Goal: Task Accomplishment & Management: Manage account settings

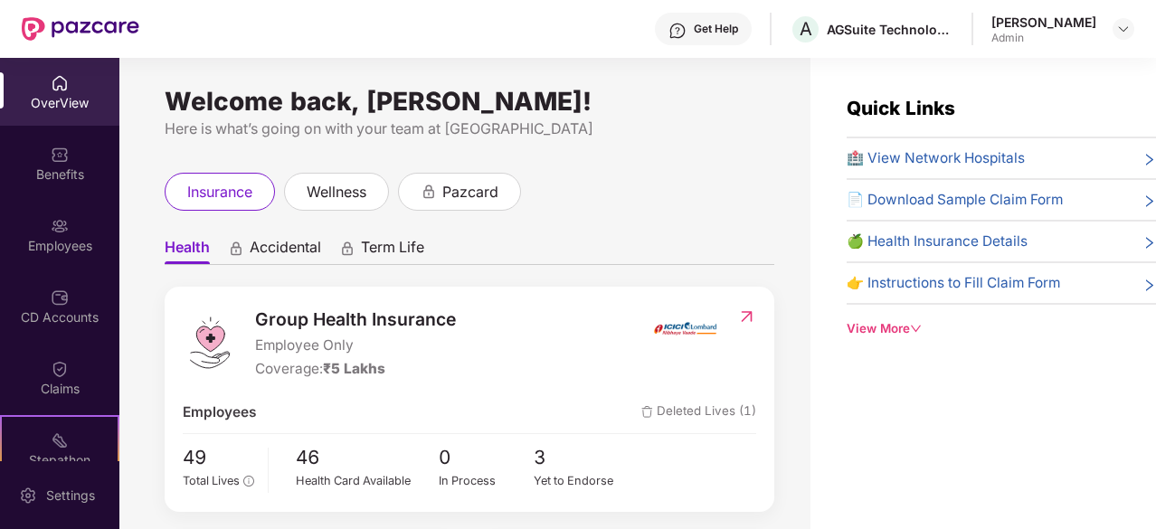
click at [42, 240] on div "Employees" at bounding box center [59, 246] width 119 height 18
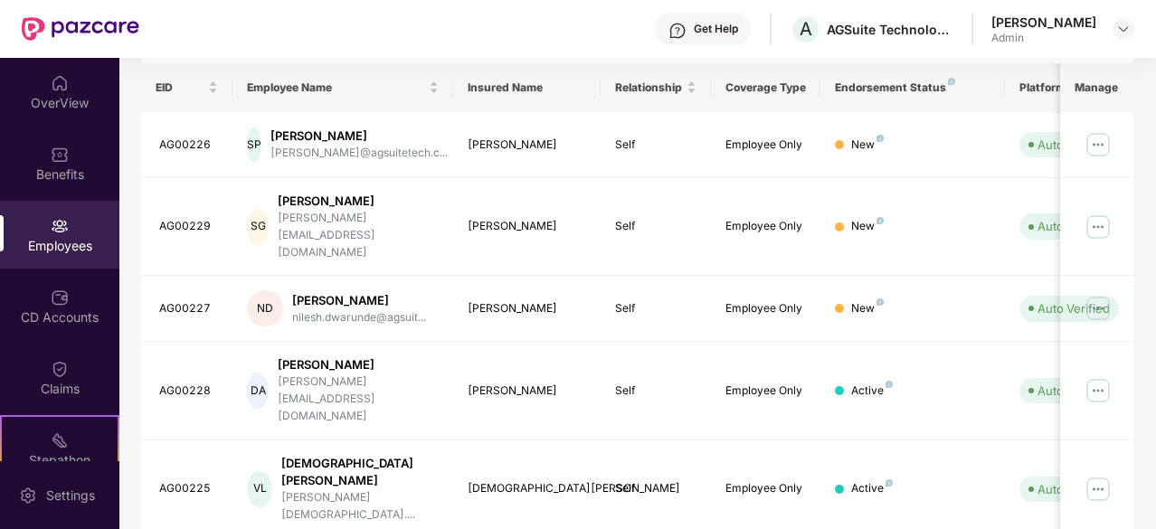
scroll to position [279, 0]
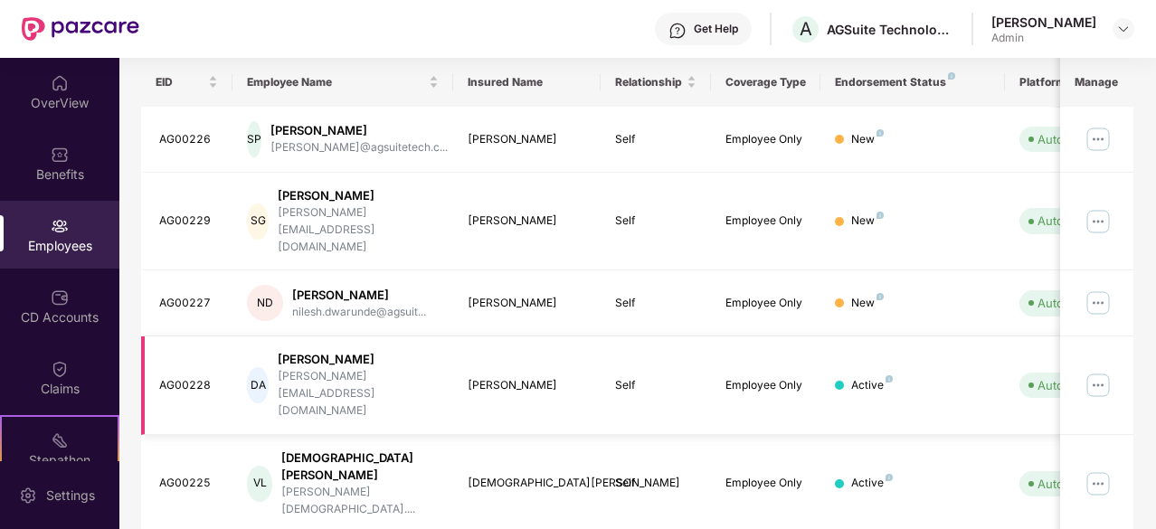
click at [1090, 371] on img at bounding box center [1097, 385] width 29 height 29
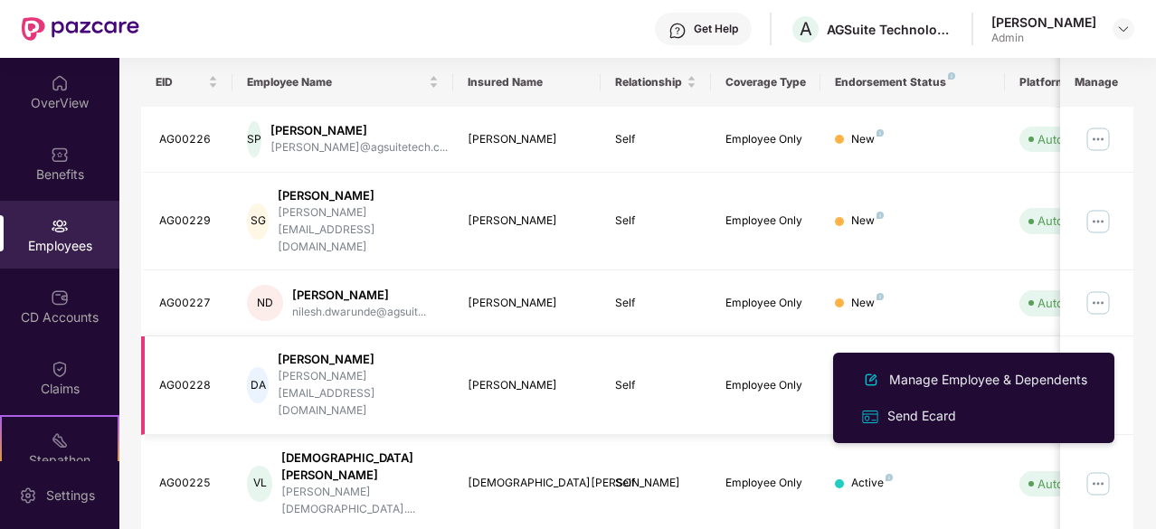
click at [1090, 371] on img at bounding box center [1097, 385] width 29 height 29
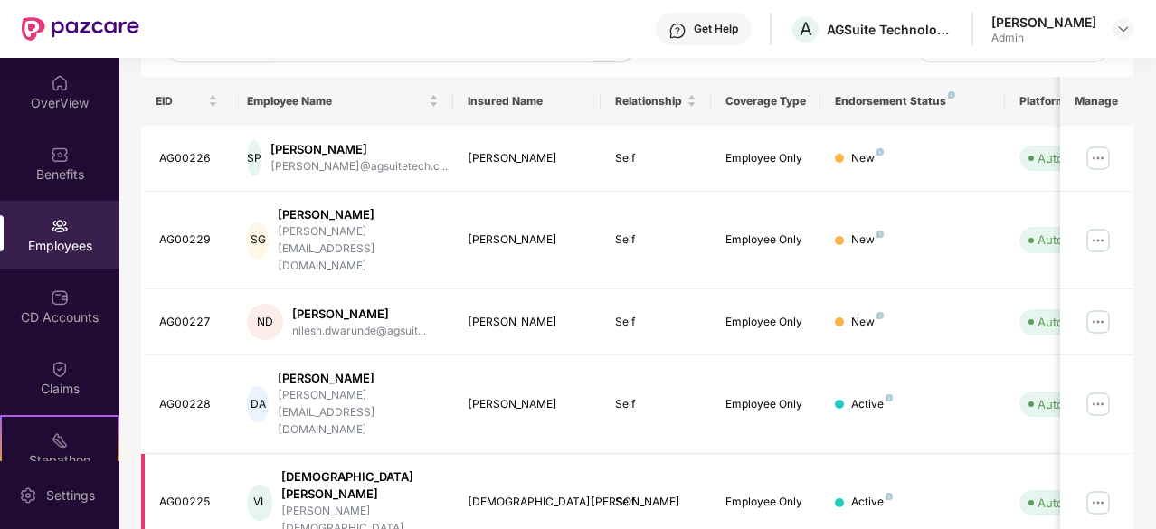
scroll to position [260, 0]
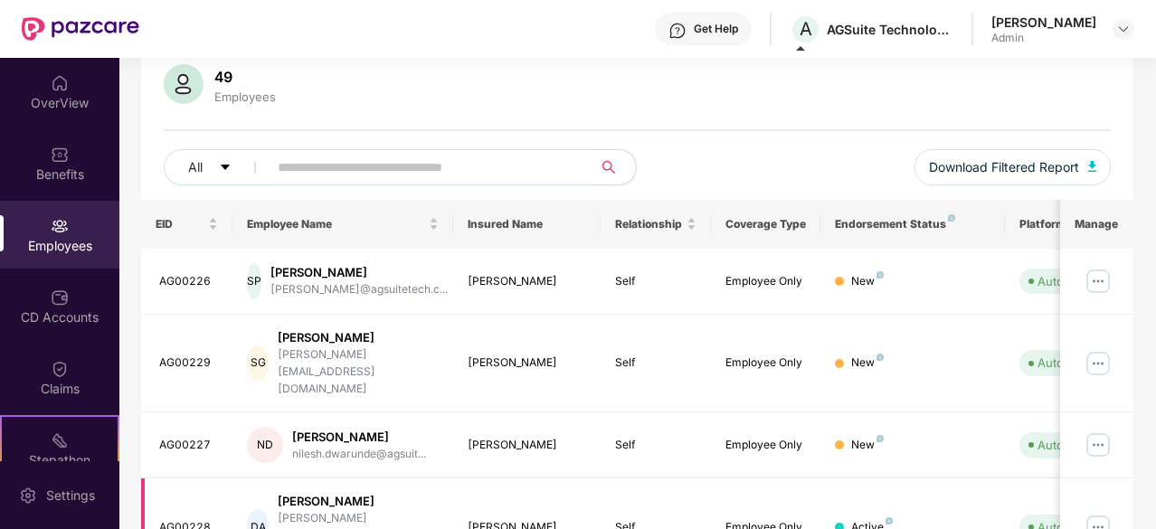
scroll to position [254, 0]
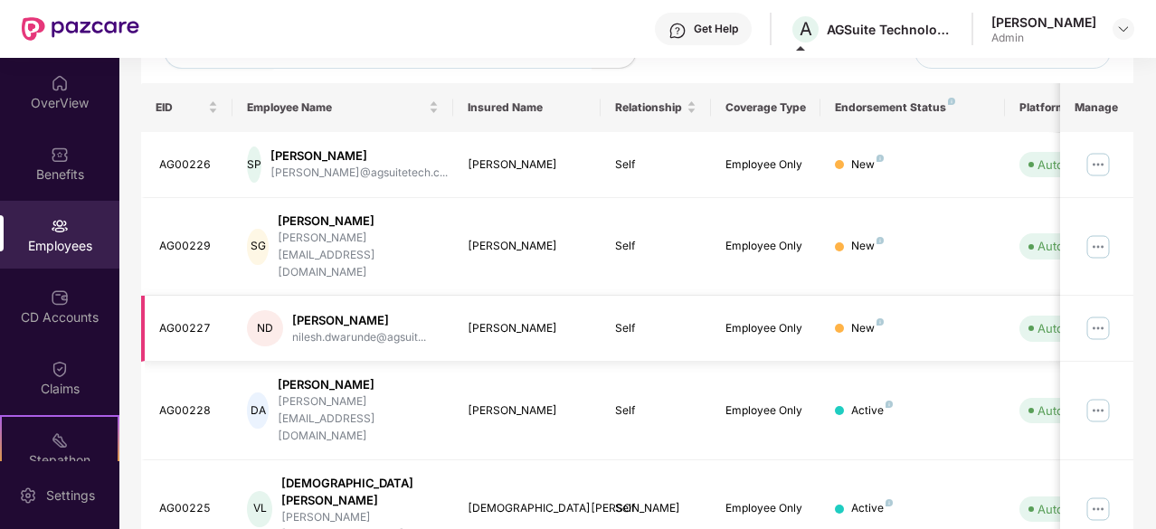
click at [1098, 314] on img at bounding box center [1097, 328] width 29 height 29
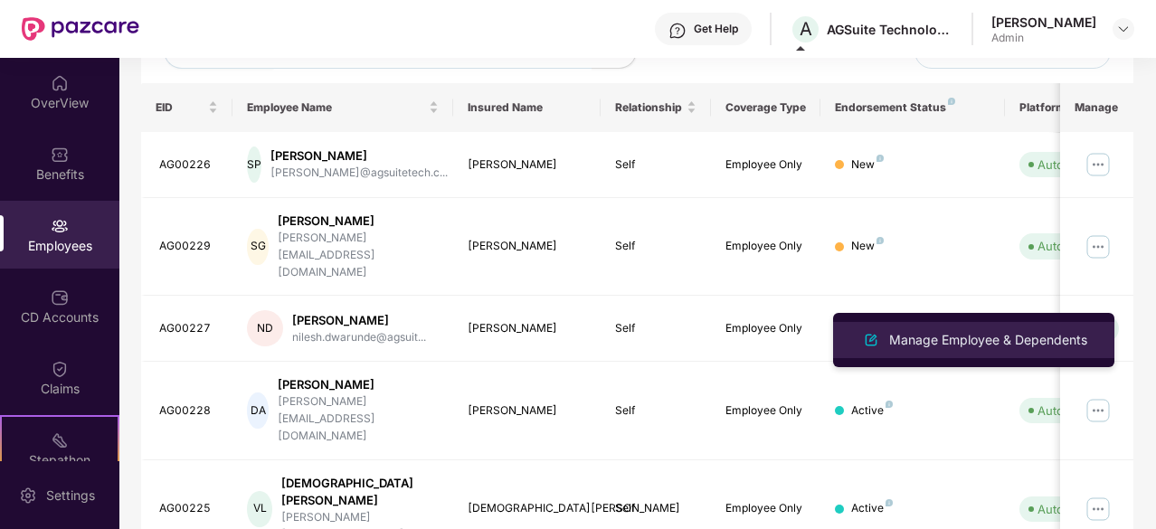
click at [999, 326] on li "Manage Employee & Dependents" at bounding box center [973, 340] width 281 height 36
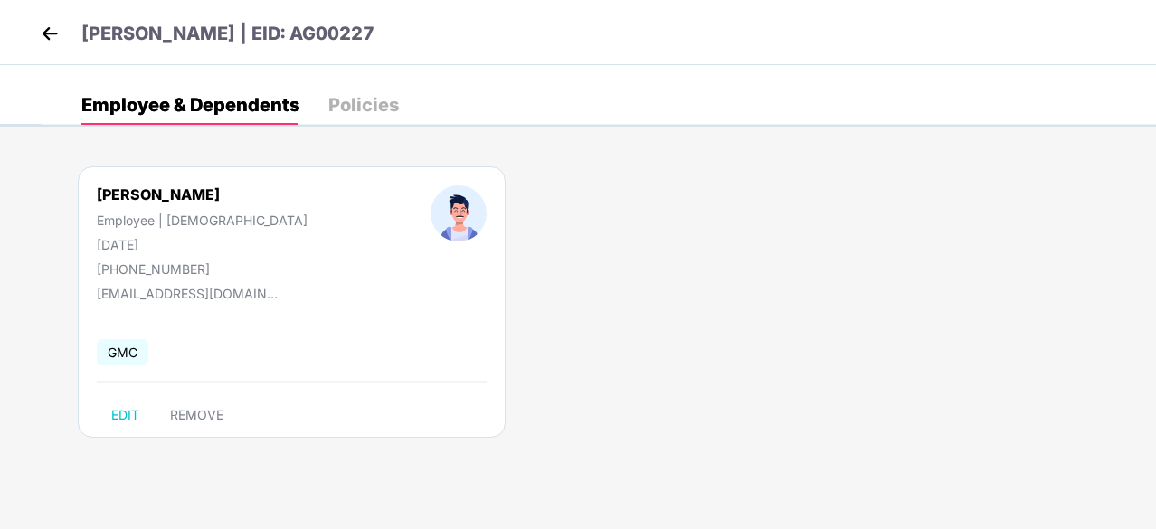
click at [41, 41] on img at bounding box center [49, 33] width 27 height 27
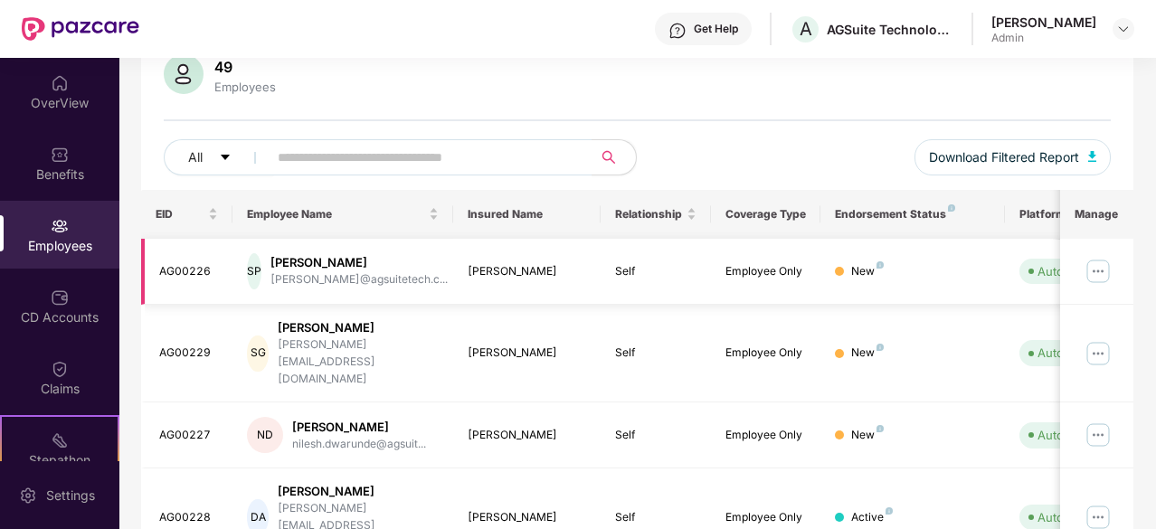
scroll to position [192, 0]
